Goal: Transaction & Acquisition: Subscribe to service/newsletter

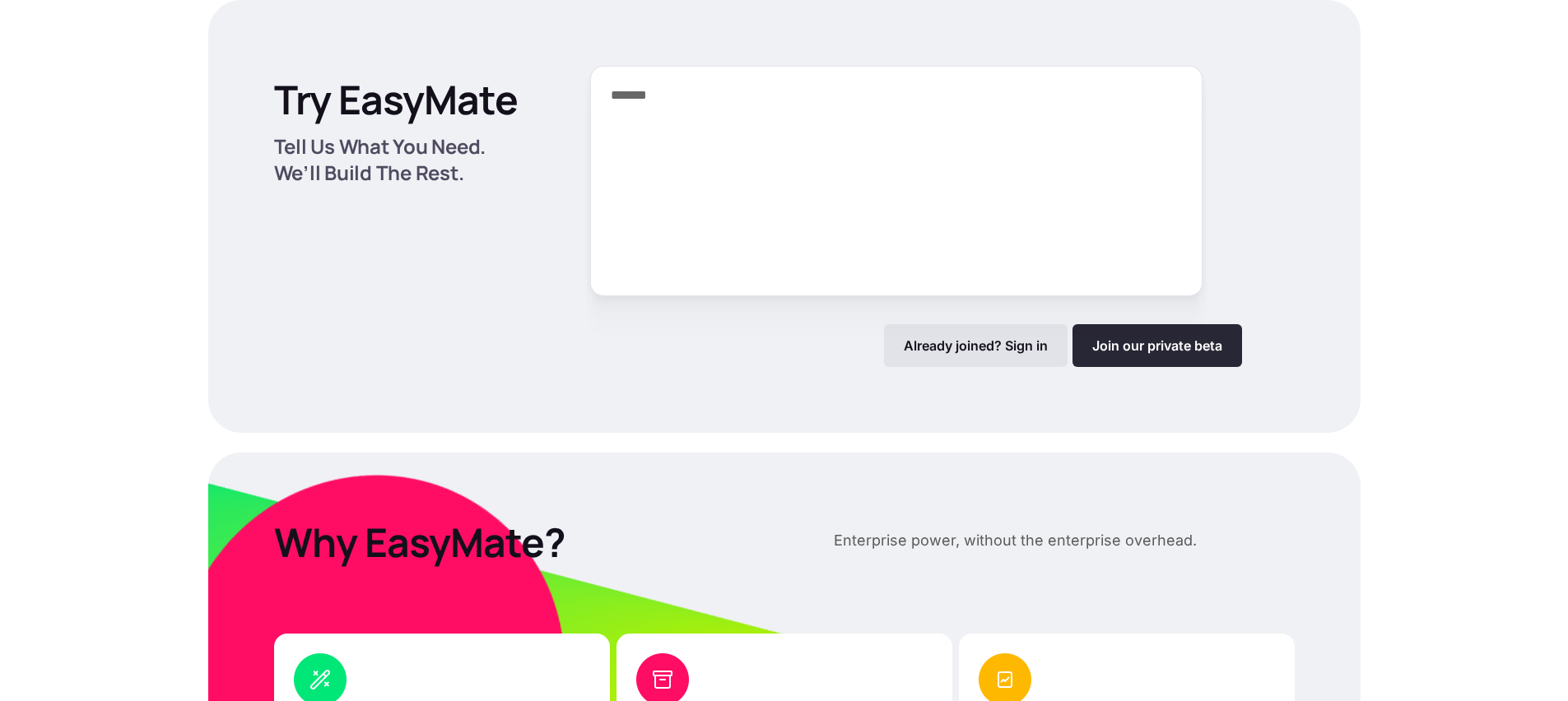
type textarea "*******"
click at [1136, 341] on link "Join our private beta" at bounding box center [1157, 346] width 169 height 43
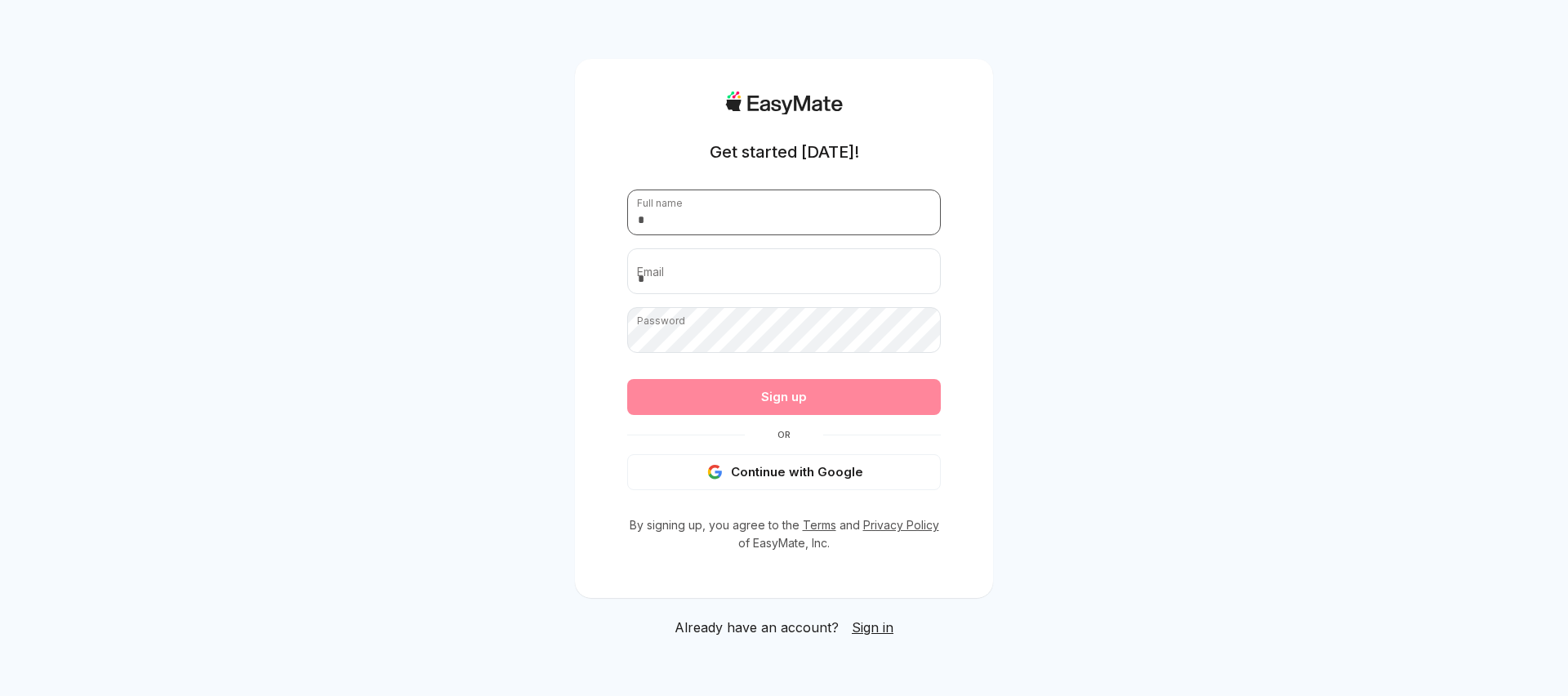
click at [716, 207] on input "text" at bounding box center [784, 212] width 314 height 46
click at [793, 480] on button "Continue with Google" at bounding box center [784, 472] width 314 height 36
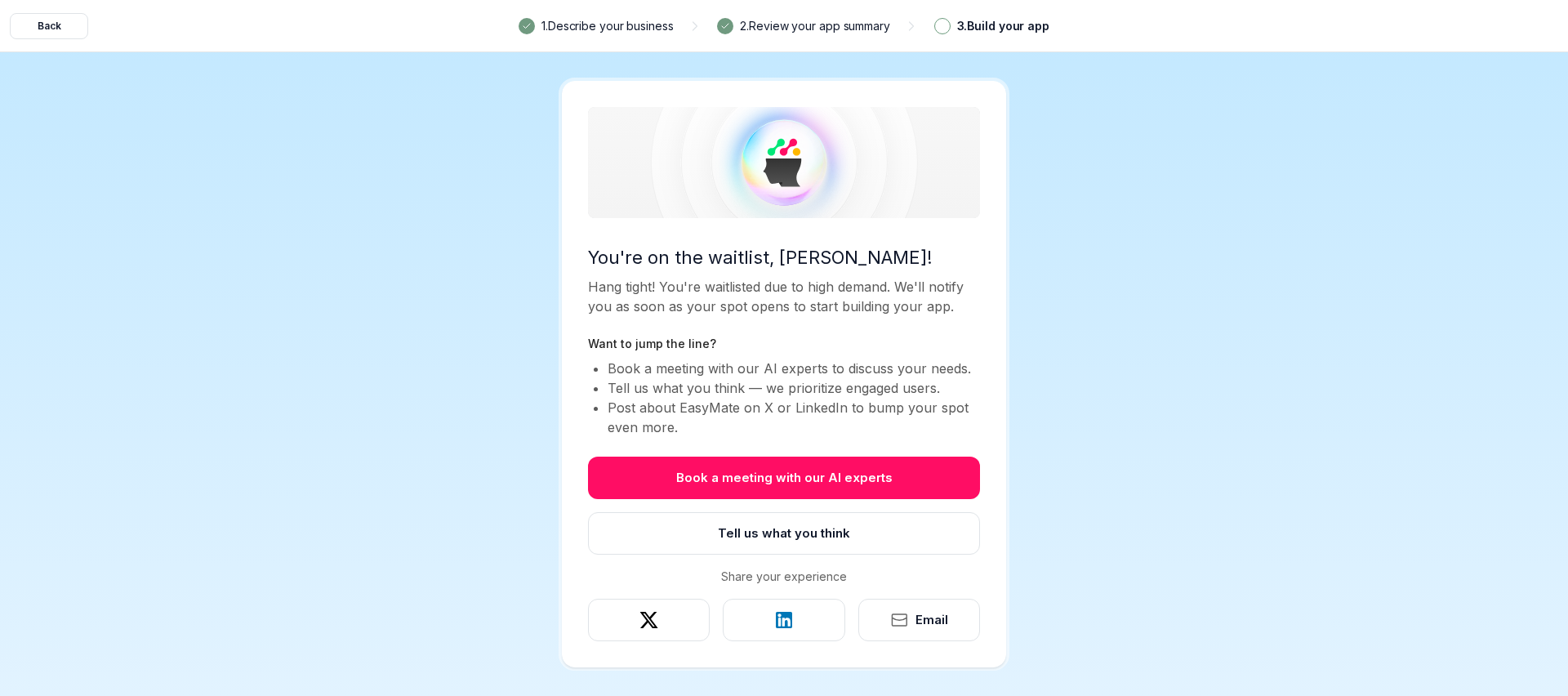
click at [824, 26] on p "2 . Review your app summary" at bounding box center [816, 26] width 151 height 18
click at [1047, 199] on div "Back 1 . Describe your business 2 . Review your app summary 3 . Build your app …" at bounding box center [784, 348] width 1568 height 696
click at [53, 24] on button "Back" at bounding box center [49, 26] width 79 height 26
